Goal: Check status

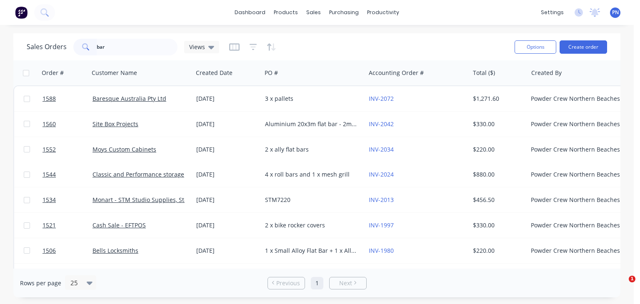
click at [138, 47] on input "bar" at bounding box center [137, 47] width 81 height 17
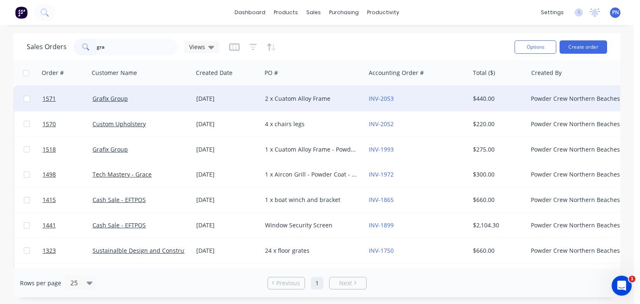
type input "gra"
click at [156, 97] on div "Grafix Group" at bounding box center [138, 99] width 92 height 8
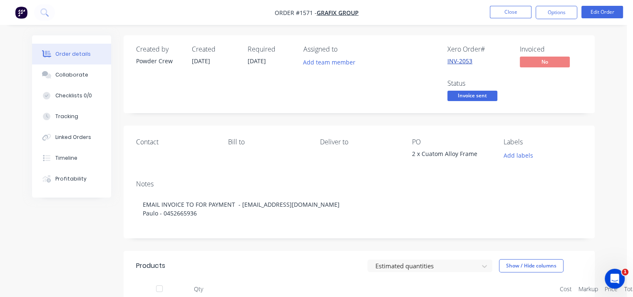
click at [458, 59] on link "INV-2053" at bounding box center [460, 61] width 25 height 8
